Goal: Check status: Check status

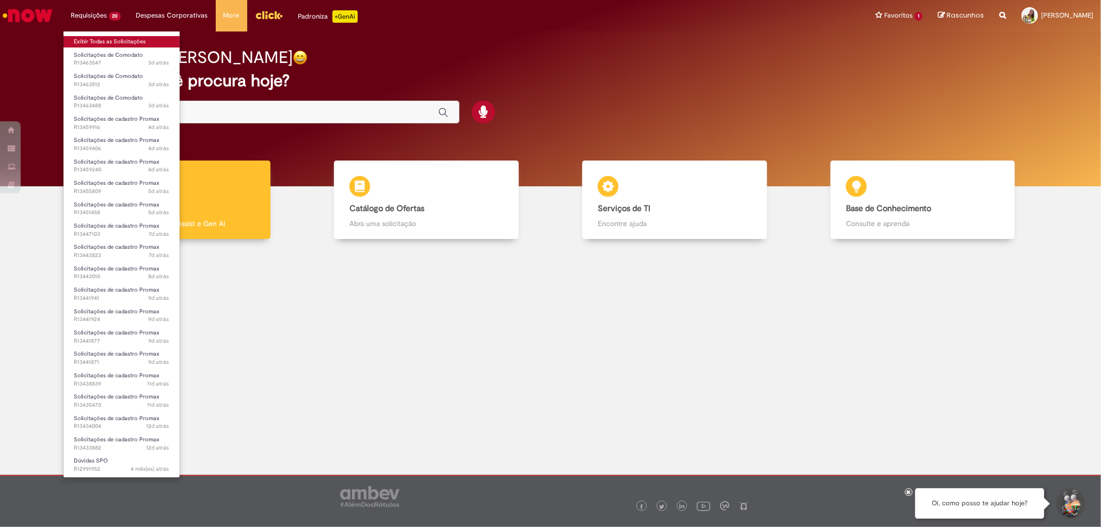
click at [120, 40] on link "Exibir Todas as Solicitações" at bounding box center [121, 41] width 116 height 11
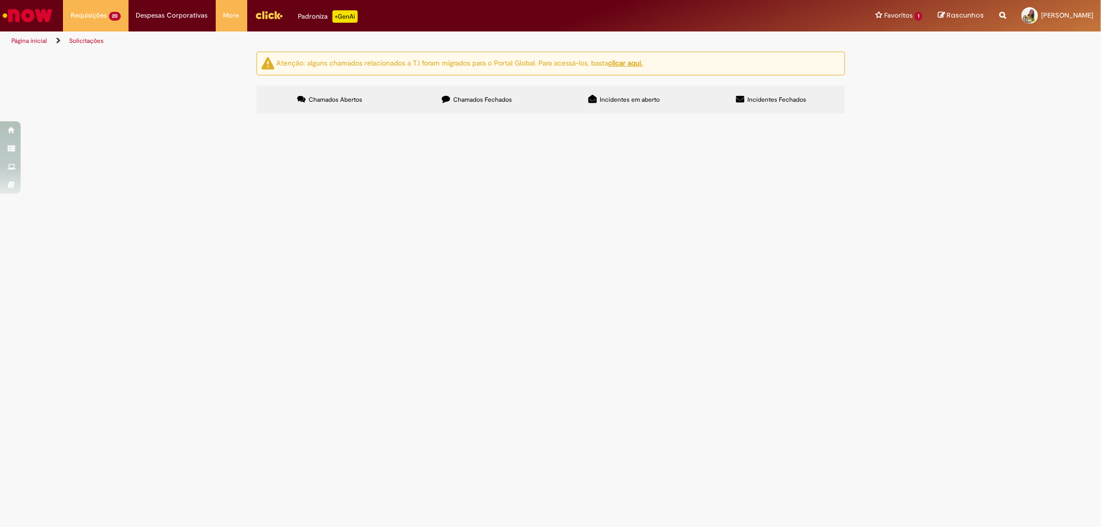
click at [229, 117] on div "Atenção: alguns chamados relacionados a T.I foram migrados para o Portal Global…" at bounding box center [550, 84] width 1101 height 65
click at [770, 93] on label "Incidentes Fechados" at bounding box center [771, 100] width 147 height 28
click at [865, 117] on div "Atenção: alguns chamados relacionados a T.I foram migrados para o Portal Global…" at bounding box center [550, 84] width 1101 height 65
click at [346, 97] on span "Chamados Abertos" at bounding box center [336, 99] width 54 height 8
click at [0, 0] on button at bounding box center [0, 0] width 0 height 0
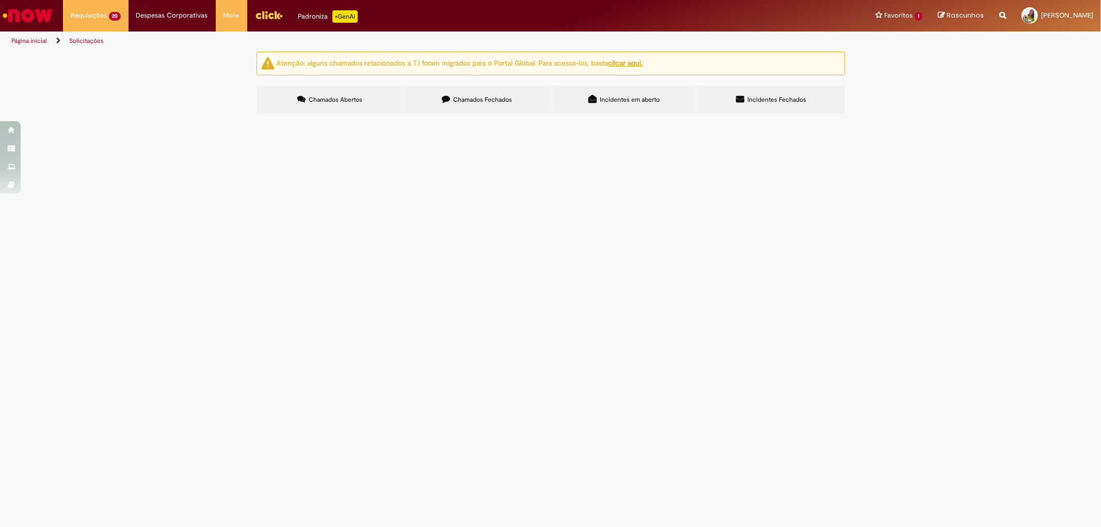
click at [328, 97] on span "Chamados Abertos" at bounding box center [336, 99] width 54 height 8
click at [502, 94] on label "Chamados Fechados" at bounding box center [477, 100] width 147 height 28
click at [636, 96] on span "Incidentes em aberto" at bounding box center [630, 99] width 60 height 8
click at [760, 101] on span "Incidentes Fechados" at bounding box center [776, 99] width 59 height 8
click at [647, 91] on label "Incidentes em aberto" at bounding box center [624, 100] width 147 height 28
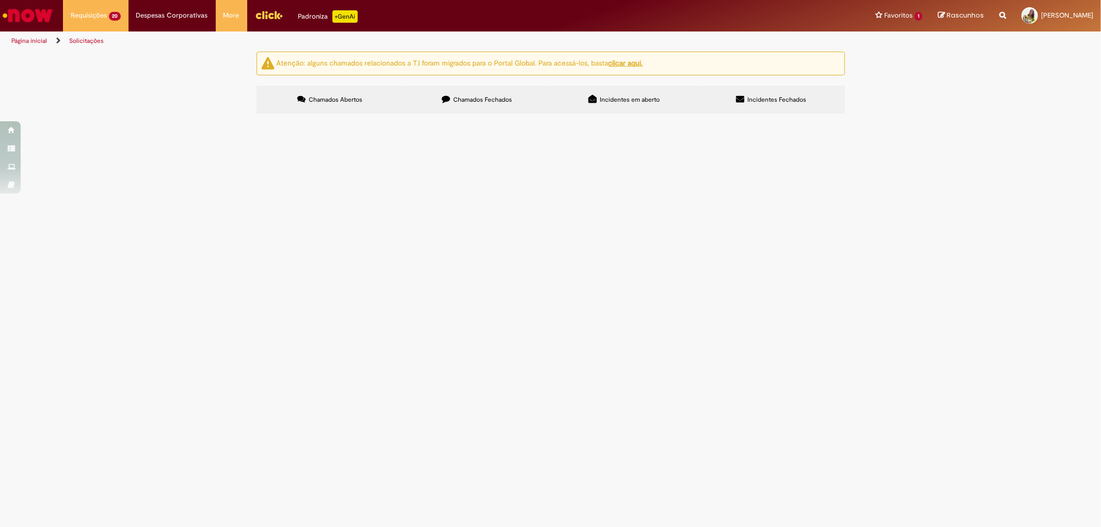
click at [738, 100] on icon at bounding box center [740, 99] width 8 height 8
click at [473, 106] on label "Chamados Fechados" at bounding box center [477, 100] width 147 height 28
click at [337, 110] on label "Chamados Abertos" at bounding box center [329, 100] width 147 height 28
click at [447, 101] on icon at bounding box center [446, 99] width 8 height 8
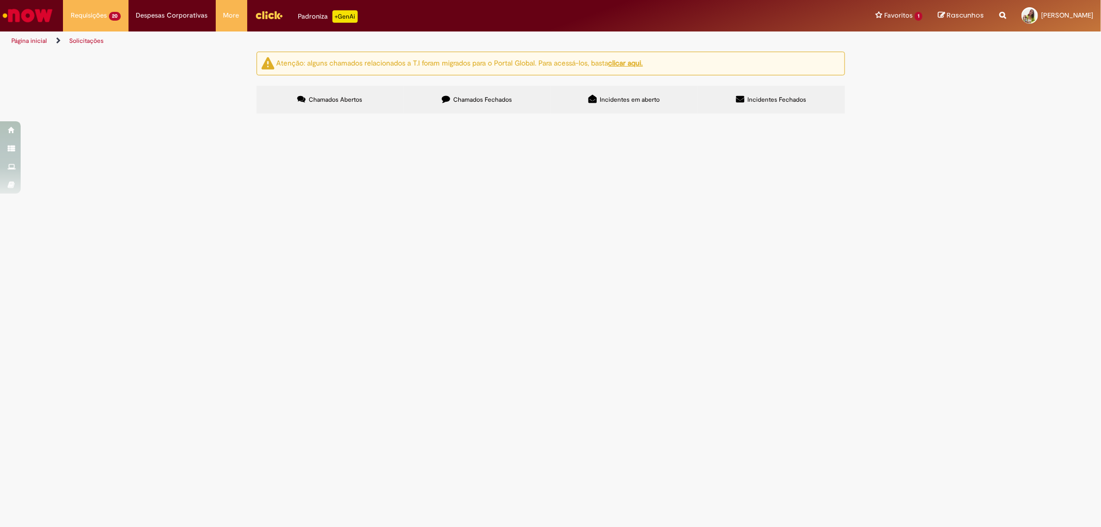
click at [0, 0] on link "2" at bounding box center [0, 0] width 0 height 0
click at [608, 108] on label "Incidentes em aberto" at bounding box center [624, 100] width 147 height 28
click at [480, 99] on span "Chamados Fechados" at bounding box center [482, 99] width 59 height 8
click at [347, 105] on label "Chamados Abertos" at bounding box center [329, 100] width 147 height 28
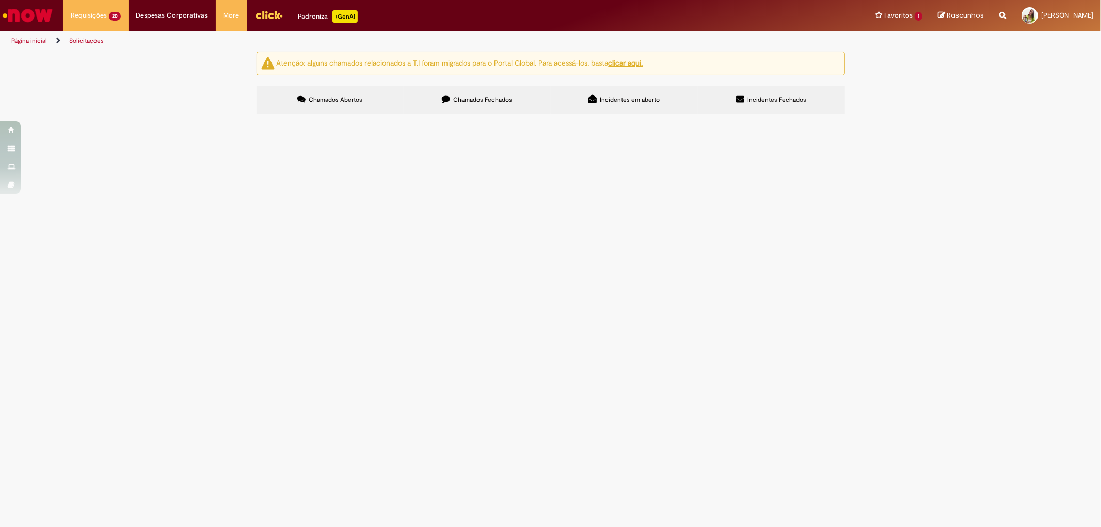
click at [0, 0] on button at bounding box center [0, 0] width 0 height 0
click at [0, 0] on span "NIG 33205 bloqueado de forma incorreta, não esta em área de risco." at bounding box center [0, 0] width 0 height 0
click at [0, 0] on span "Solicitações de cadastro Promax" at bounding box center [0, 0] width 0 height 0
